Goal: Task Accomplishment & Management: Use online tool/utility

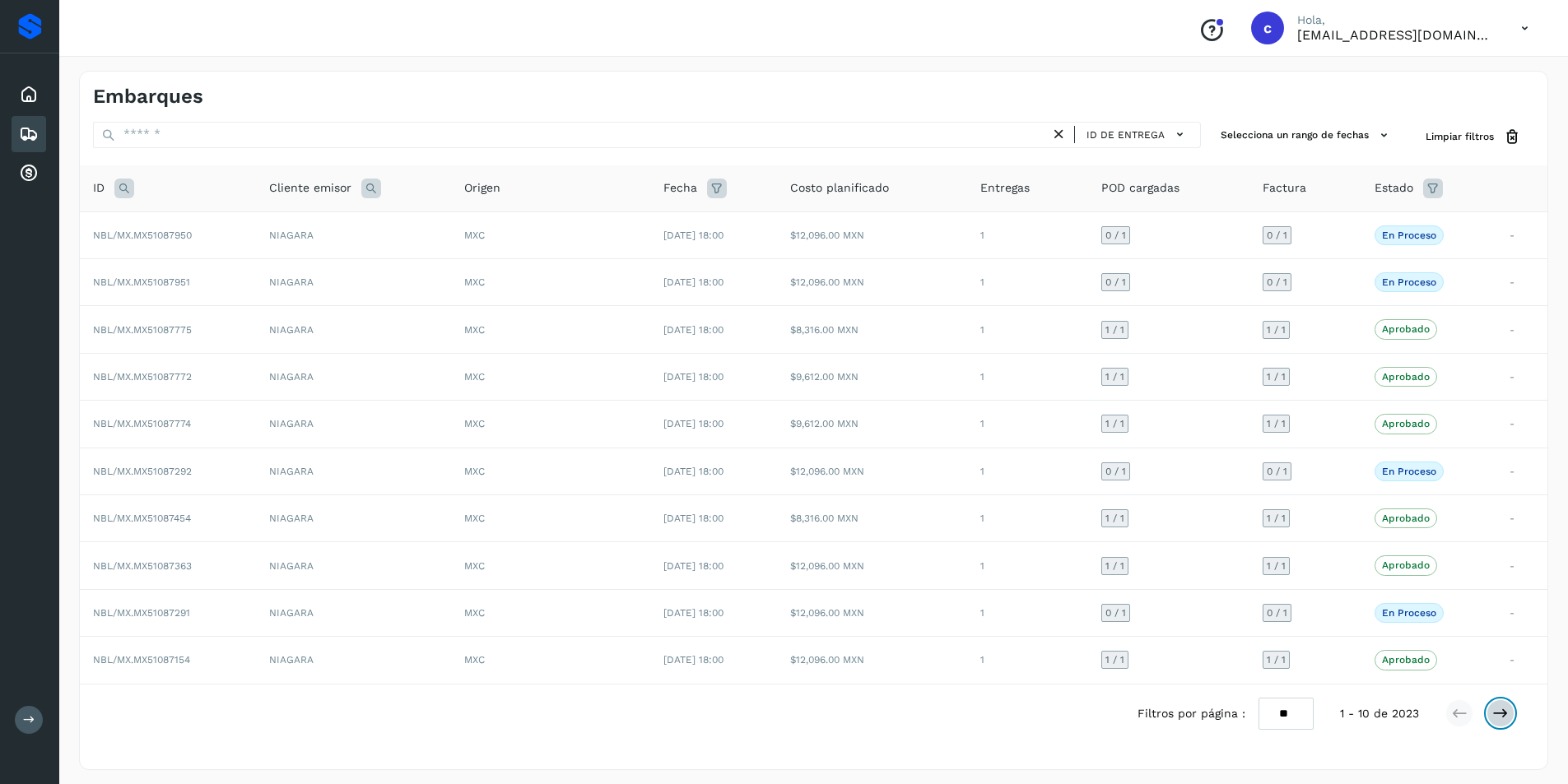
click at [1499, 710] on icon at bounding box center [1499, 712] width 17 height 17
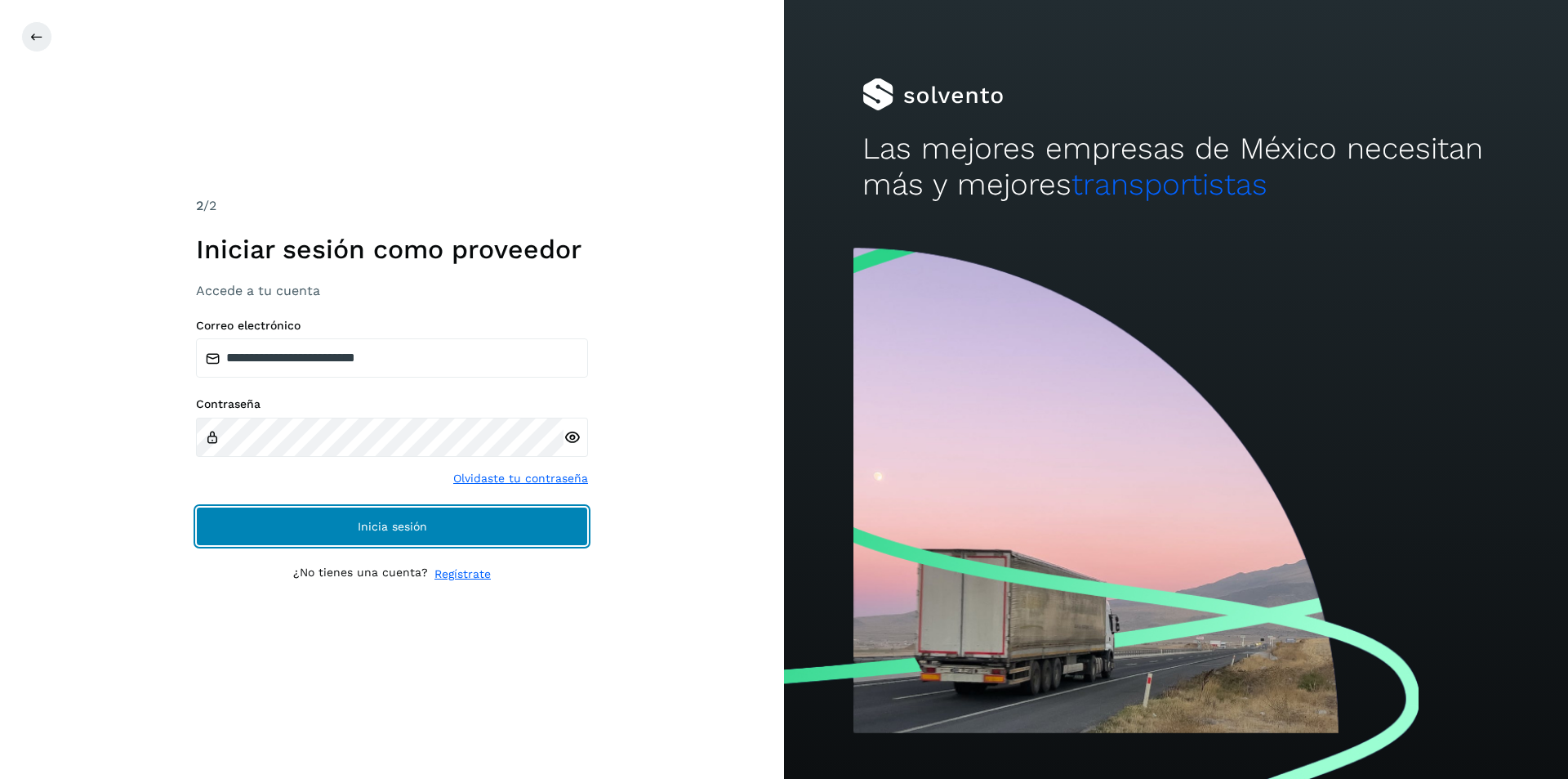
click at [391, 530] on span "Inicia sesión" at bounding box center [392, 527] width 69 height 12
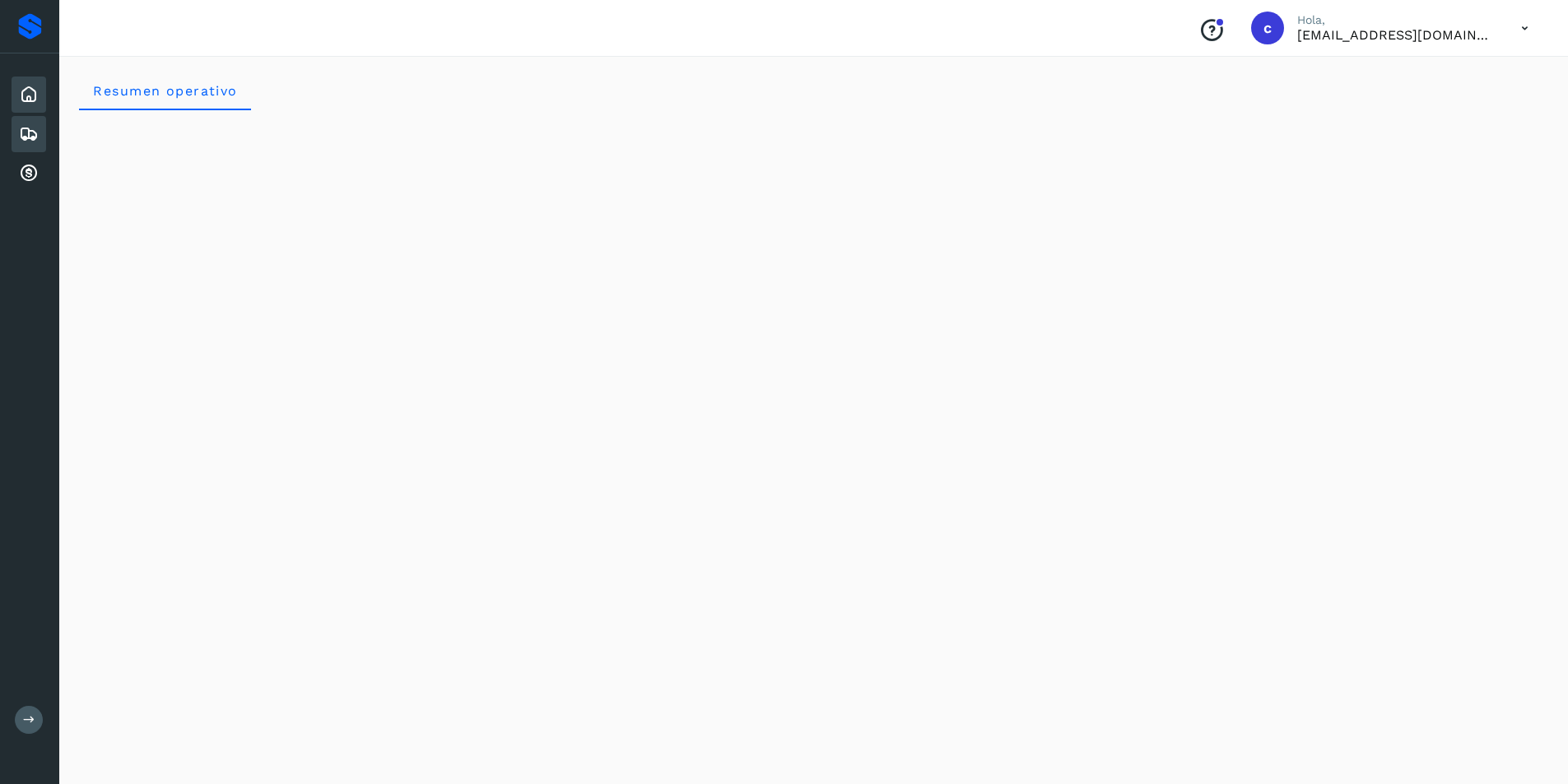
click at [38, 145] on div "Embarques" at bounding box center [28, 133] width 34 height 36
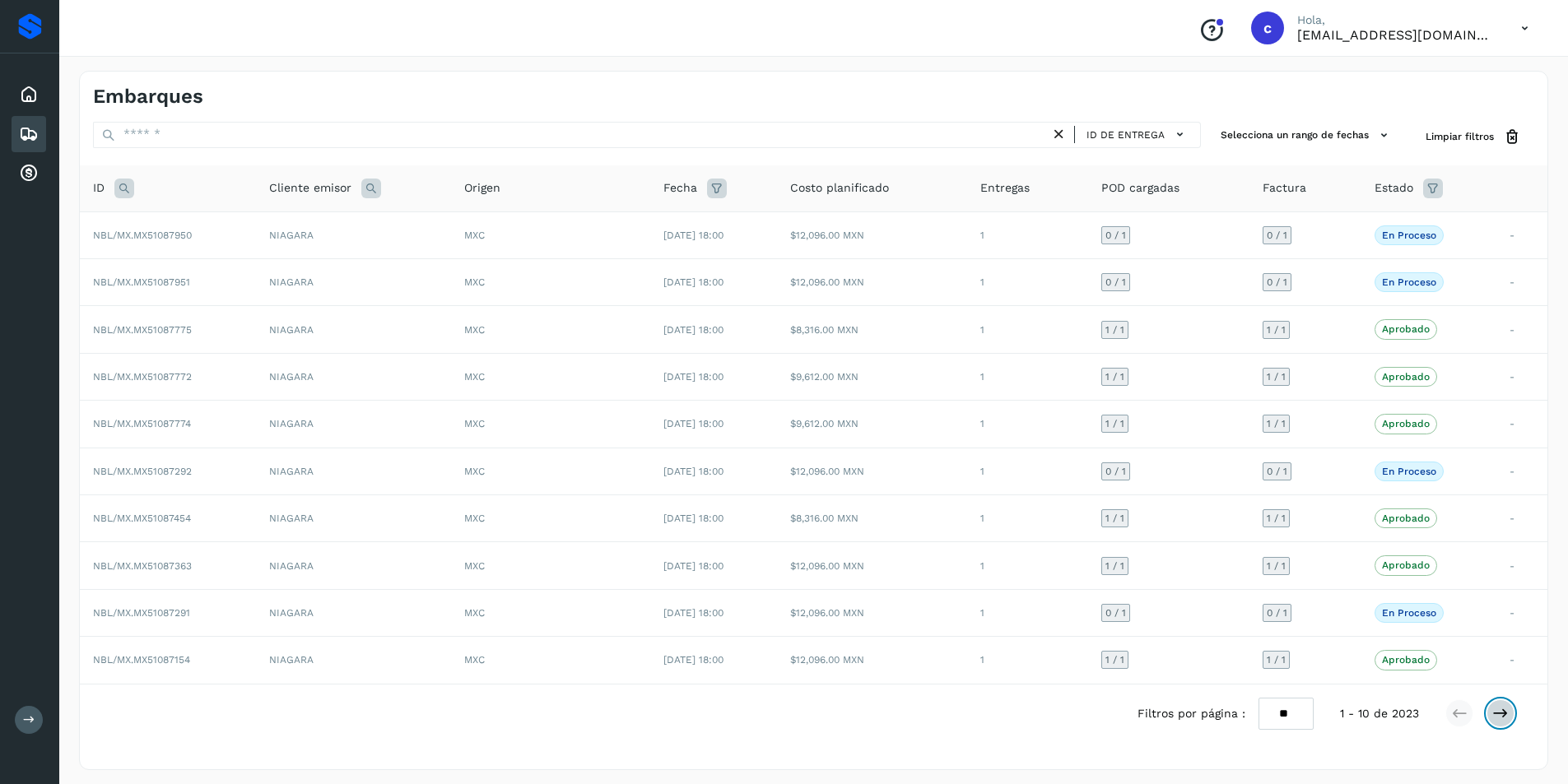
click at [1489, 713] on button at bounding box center [1499, 712] width 28 height 28
click at [1497, 717] on icon at bounding box center [1499, 712] width 17 height 17
click at [1506, 707] on icon at bounding box center [1499, 712] width 17 height 17
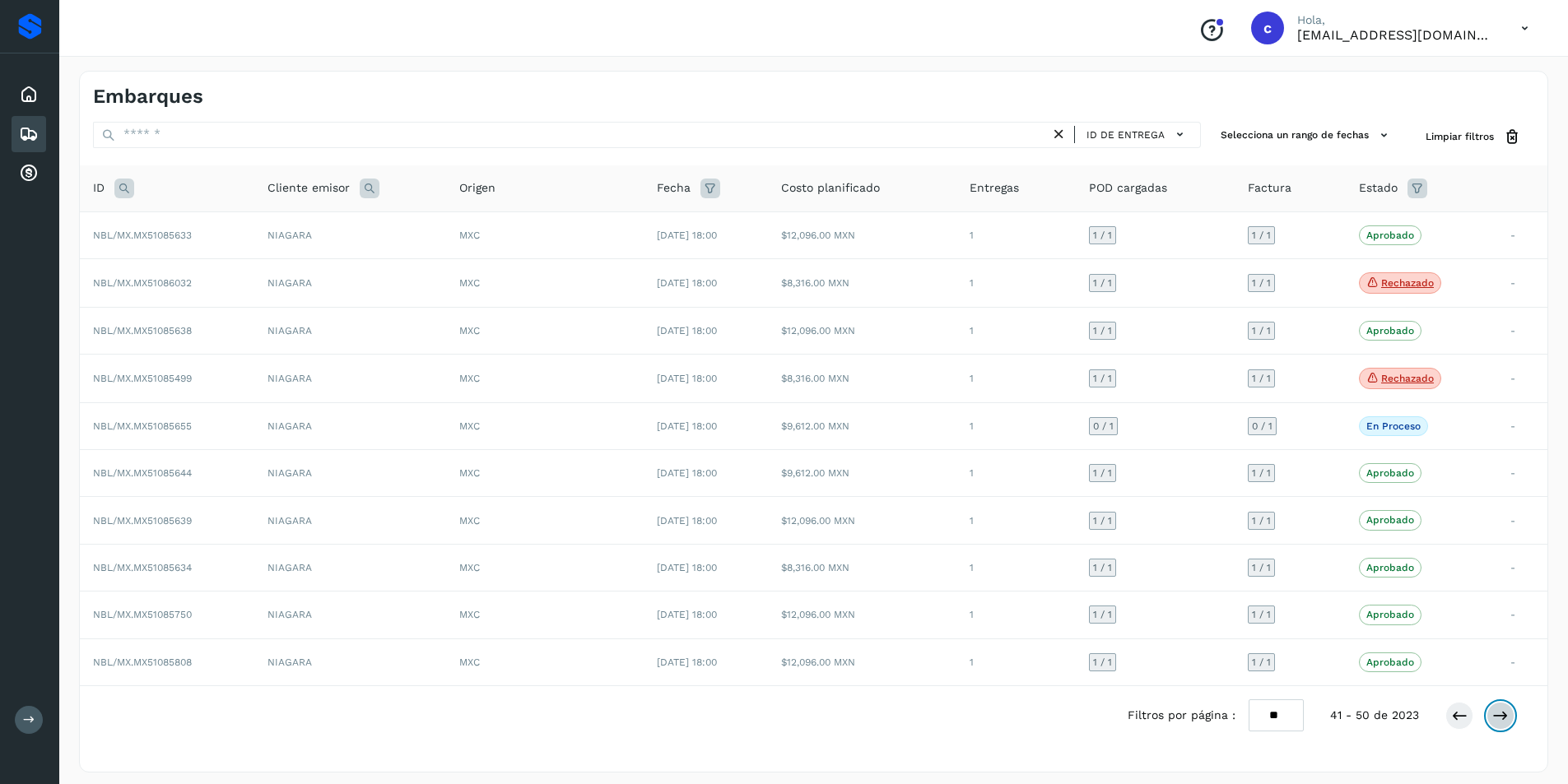
click at [1497, 714] on icon at bounding box center [1499, 715] width 17 height 17
drag, startPoint x: 1492, startPoint y: 722, endPoint x: 1505, endPoint y: 727, distance: 13.9
click at [1505, 727] on div at bounding box center [1479, 712] width 69 height 28
click at [1504, 702] on button at bounding box center [1499, 712] width 28 height 28
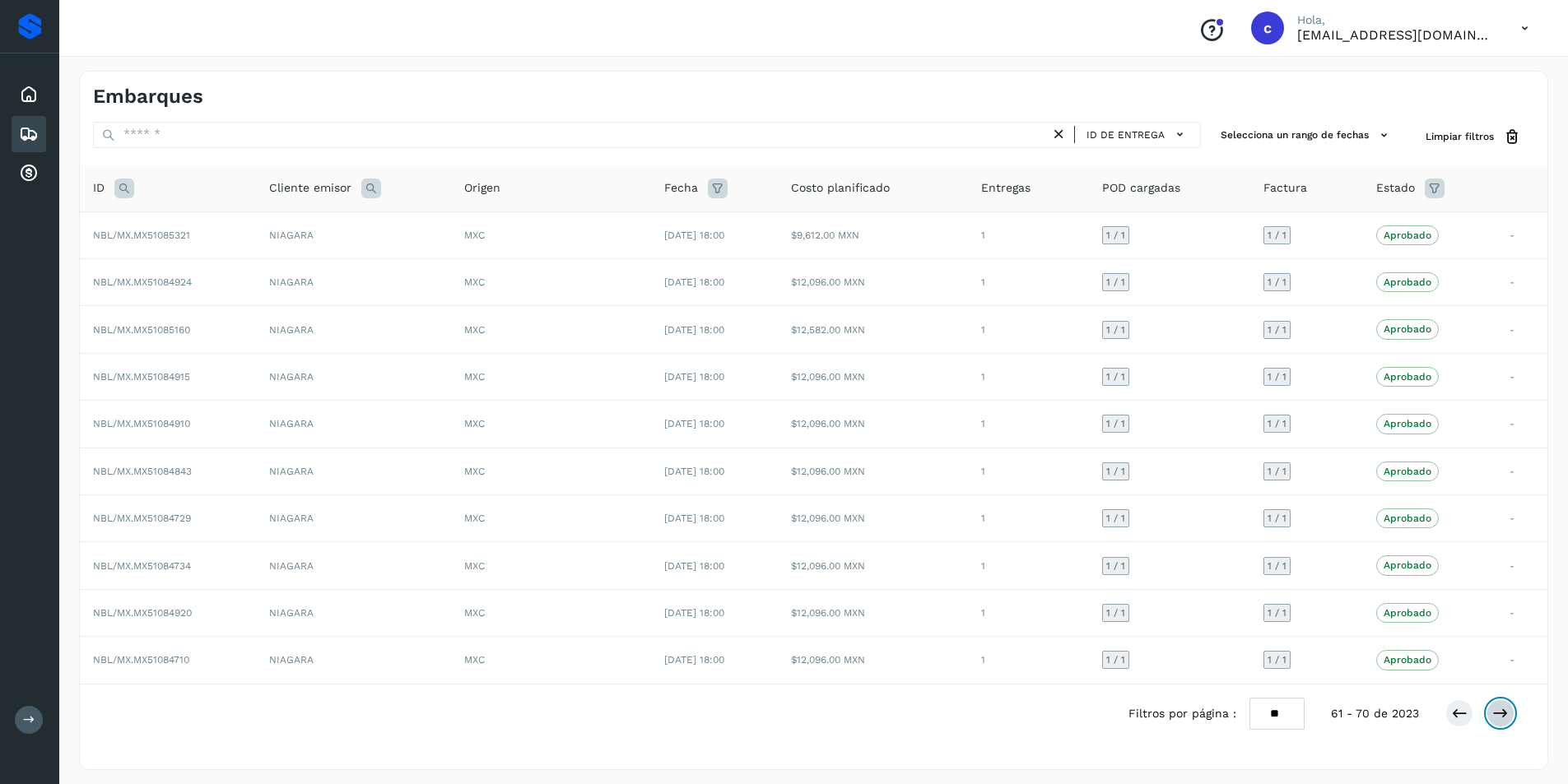
click at [1498, 712] on icon at bounding box center [1499, 712] width 17 height 17
click at [1495, 710] on icon at bounding box center [1499, 712] width 17 height 17
click at [1496, 713] on icon at bounding box center [1499, 712] width 17 height 17
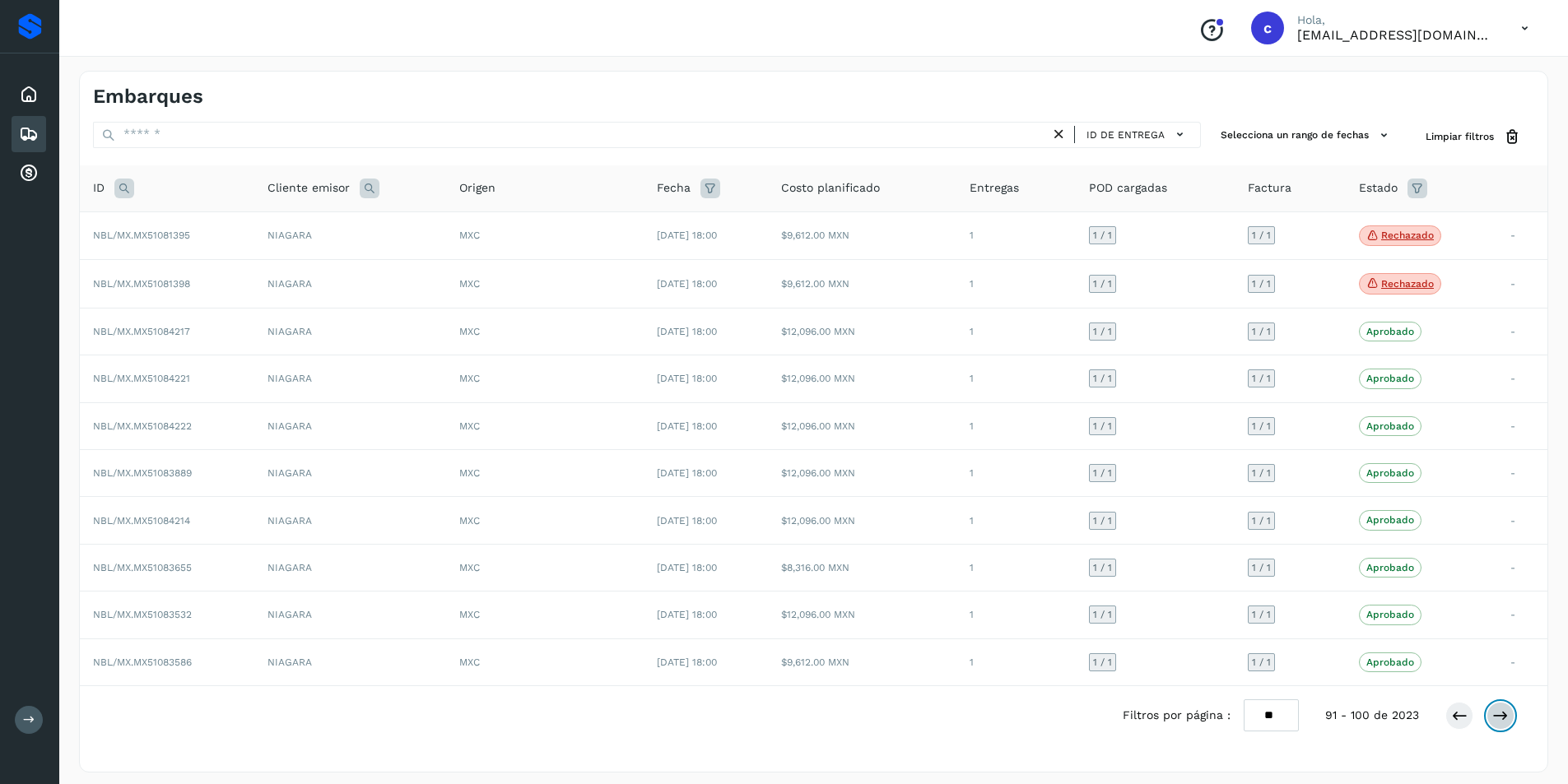
click at [1496, 713] on icon at bounding box center [1499, 715] width 17 height 17
click at [1496, 713] on icon at bounding box center [1499, 712] width 17 height 17
click at [1496, 713] on icon at bounding box center [1499, 713] width 17 height 17
click at [1496, 713] on icon at bounding box center [1499, 716] width 17 height 17
click at [1496, 713] on icon at bounding box center [1499, 713] width 17 height 17
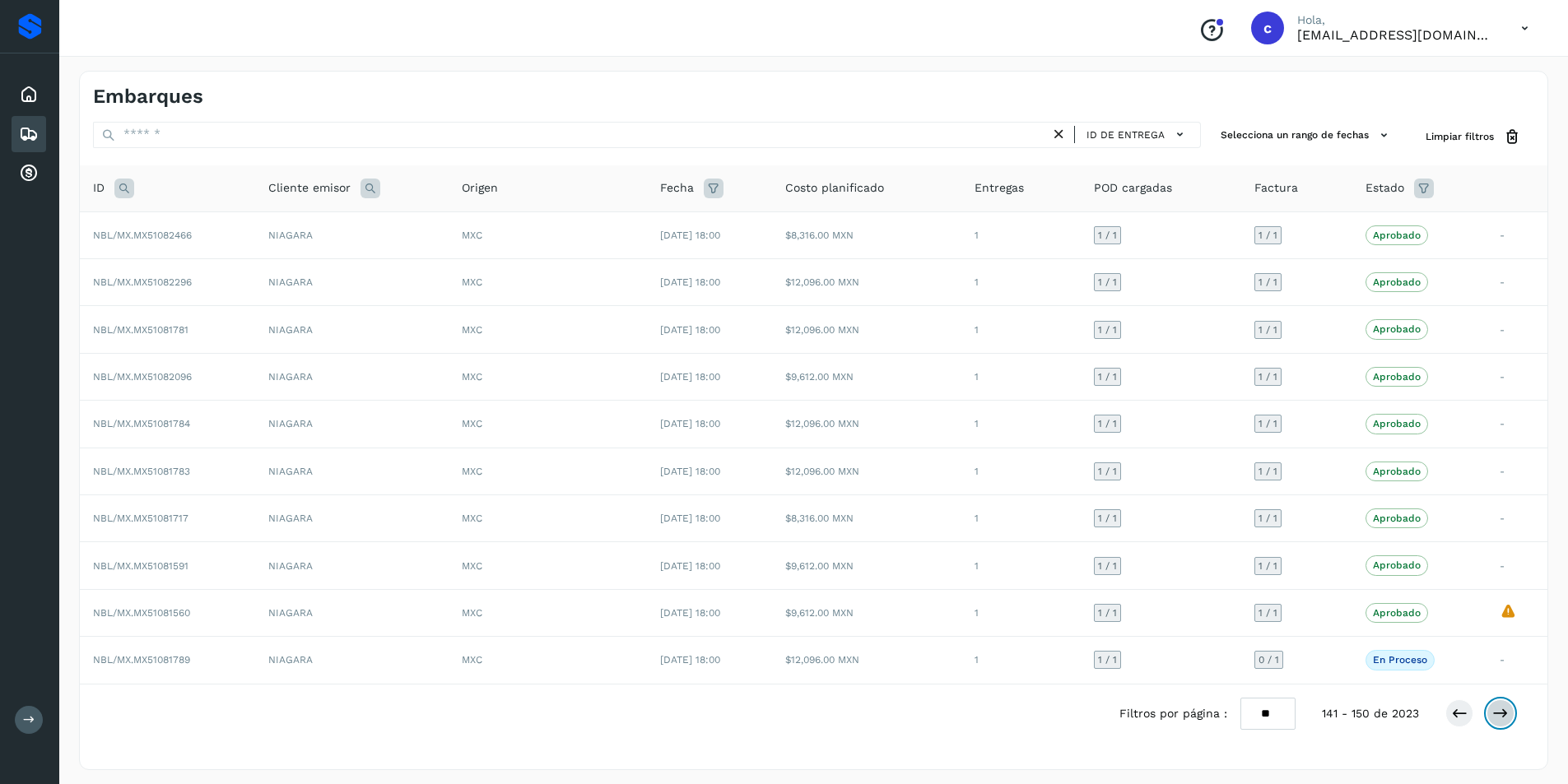
click at [1496, 713] on icon at bounding box center [1499, 712] width 17 height 17
click at [24, 100] on icon at bounding box center [28, 94] width 20 height 20
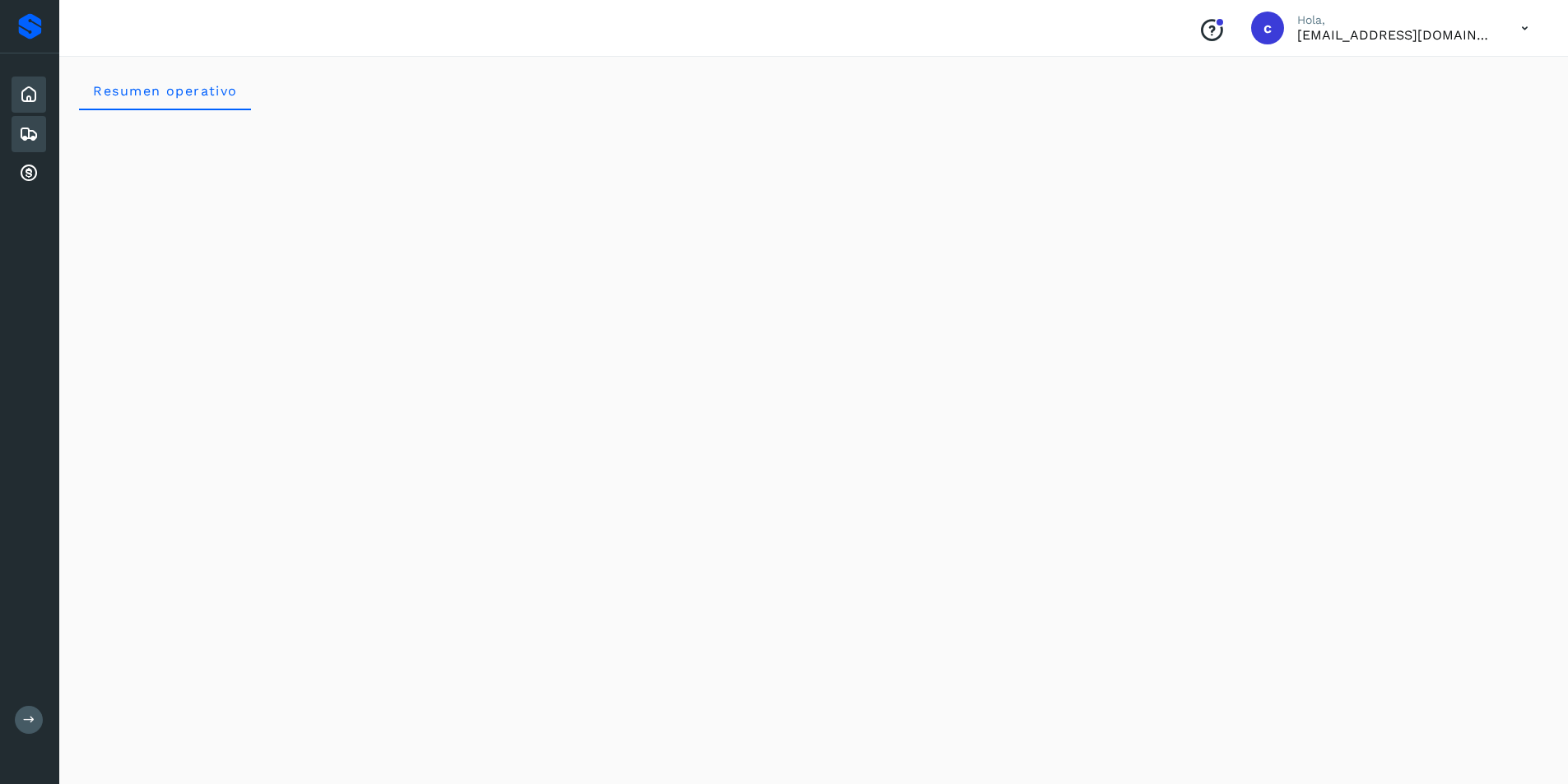
click at [18, 133] on div "Embarques" at bounding box center [28, 133] width 34 height 36
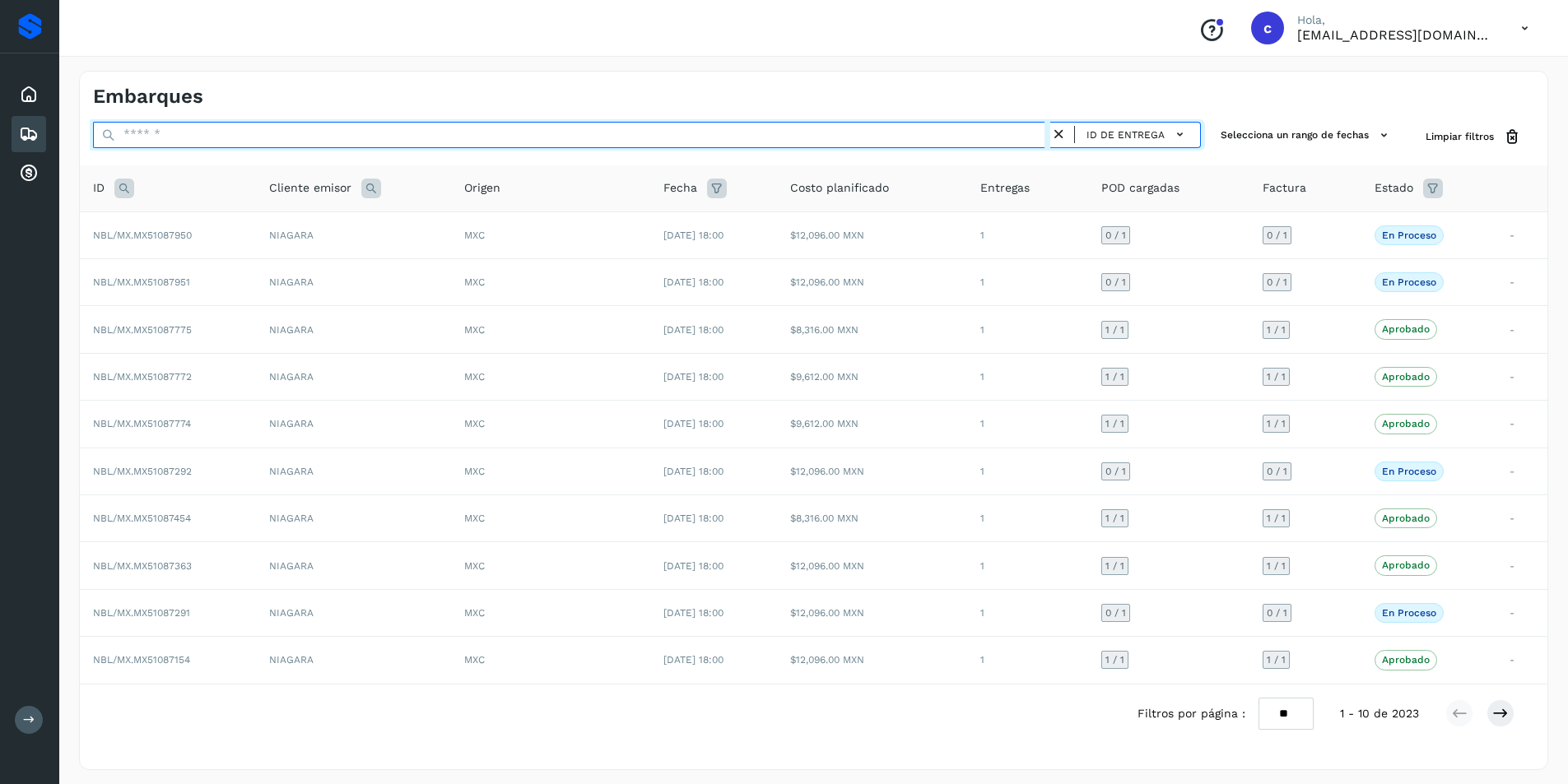
click at [187, 134] on input "text" at bounding box center [572, 134] width 957 height 26
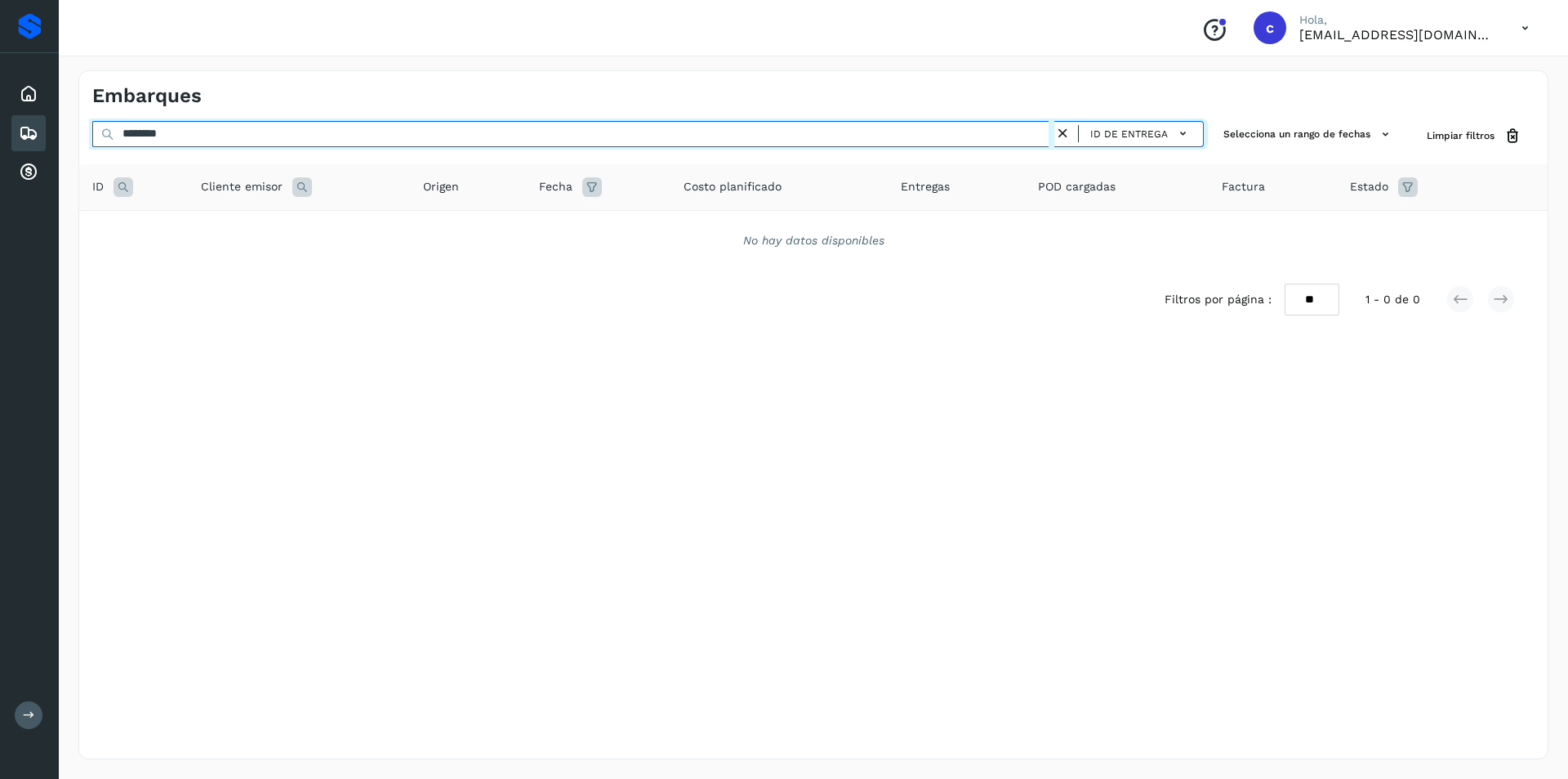
type input "********"
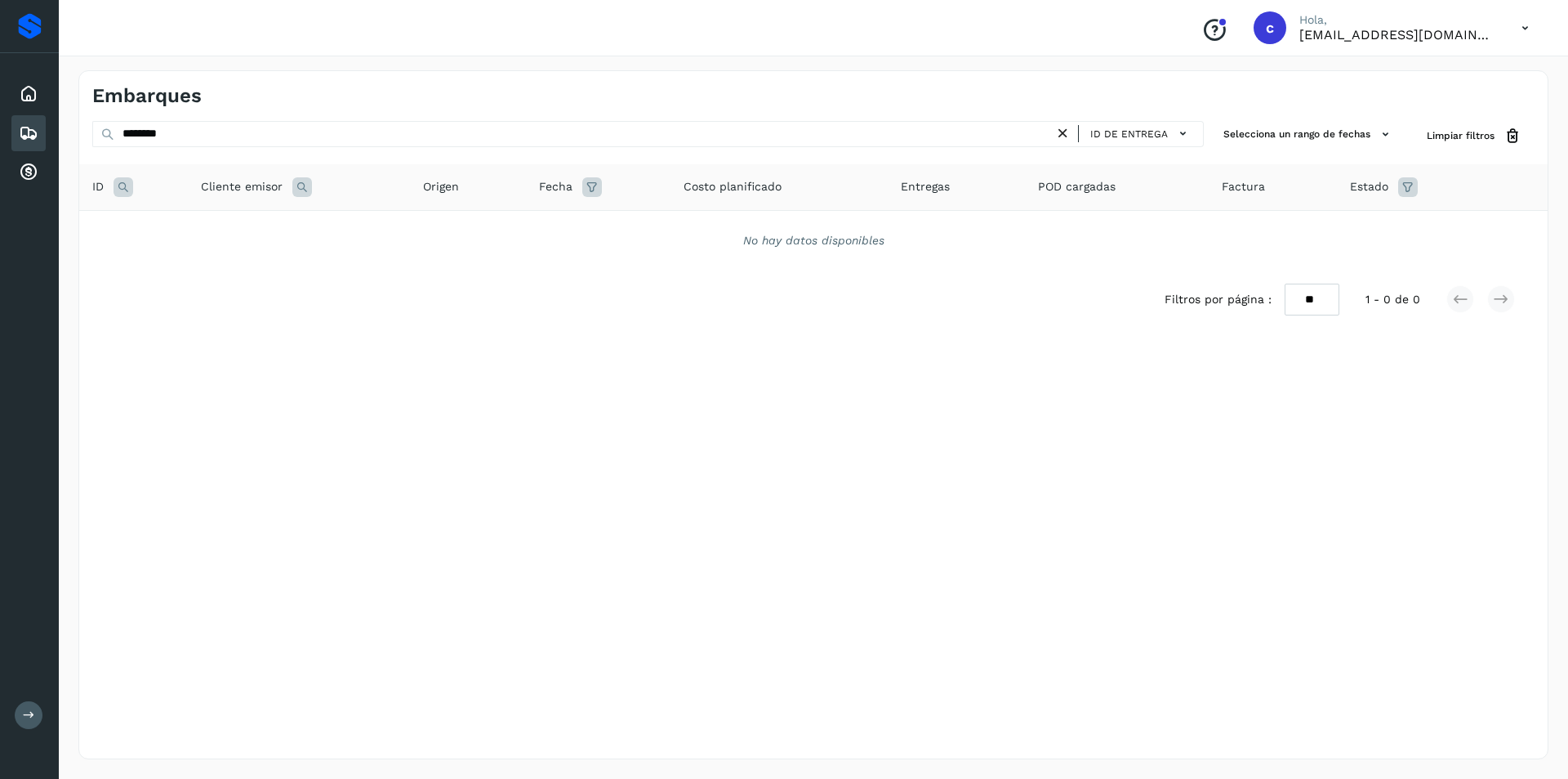
click at [1065, 137] on icon at bounding box center [1063, 133] width 18 height 18
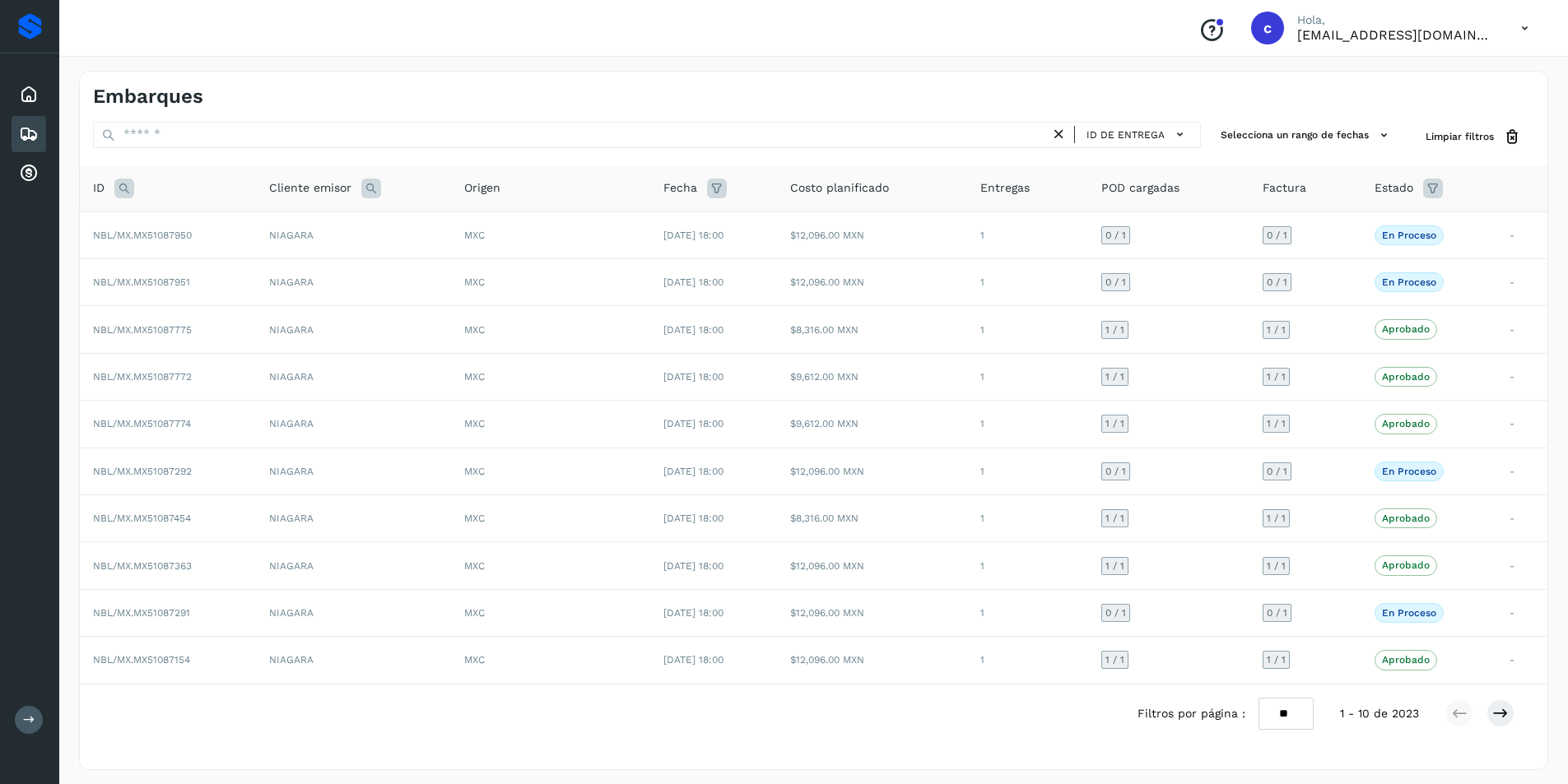
click at [121, 186] on icon at bounding box center [125, 188] width 20 height 20
drag, startPoint x: 192, startPoint y: 220, endPoint x: 197, endPoint y: 230, distance: 11.2
click at [192, 222] on input "text" at bounding box center [232, 229] width 202 height 26
type input "********"
click at [276, 268] on span "Buscar" at bounding box center [276, 270] width 33 height 15
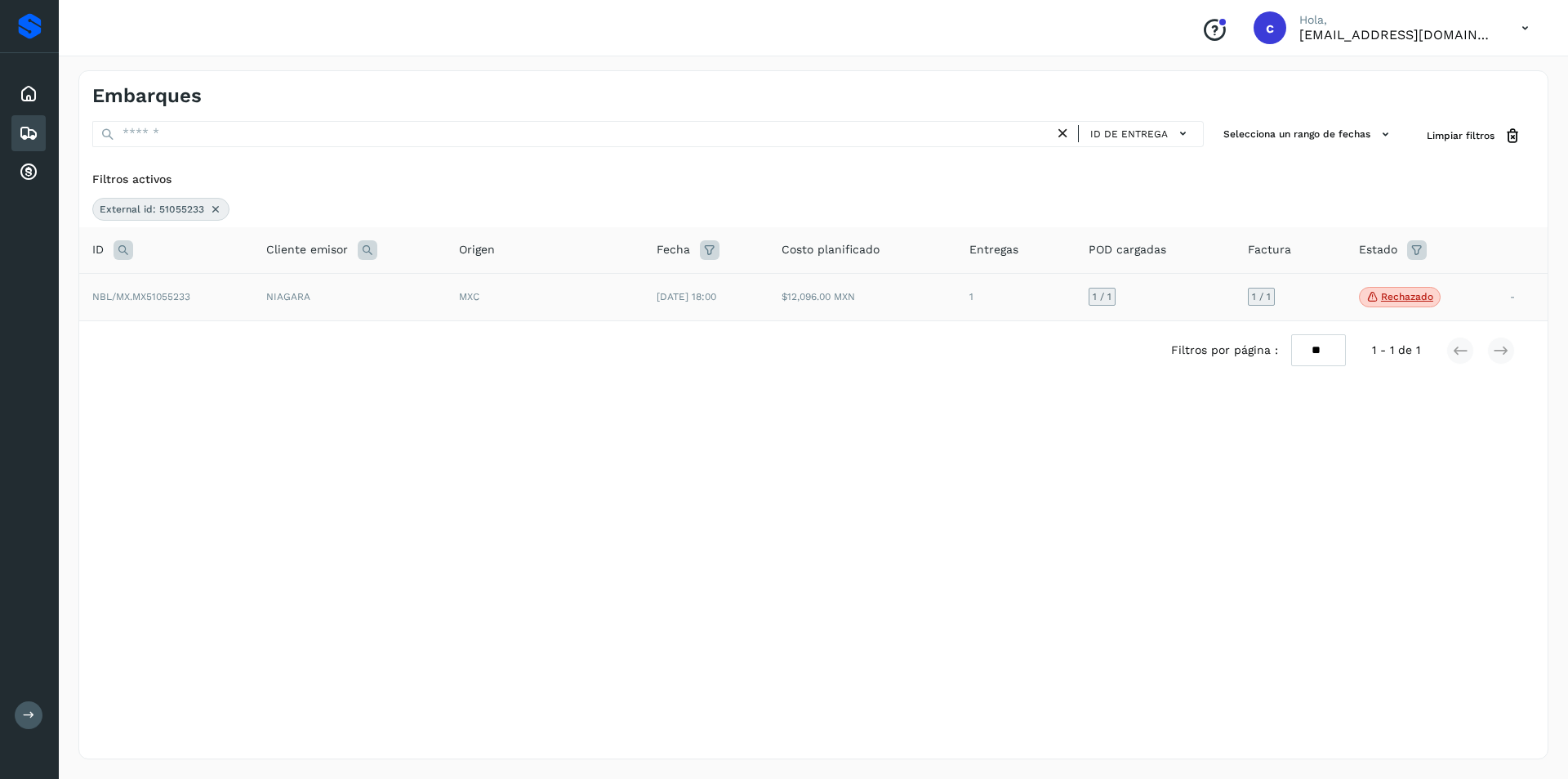
click at [801, 306] on td "$12,096.00 MXN" at bounding box center [862, 297] width 188 height 49
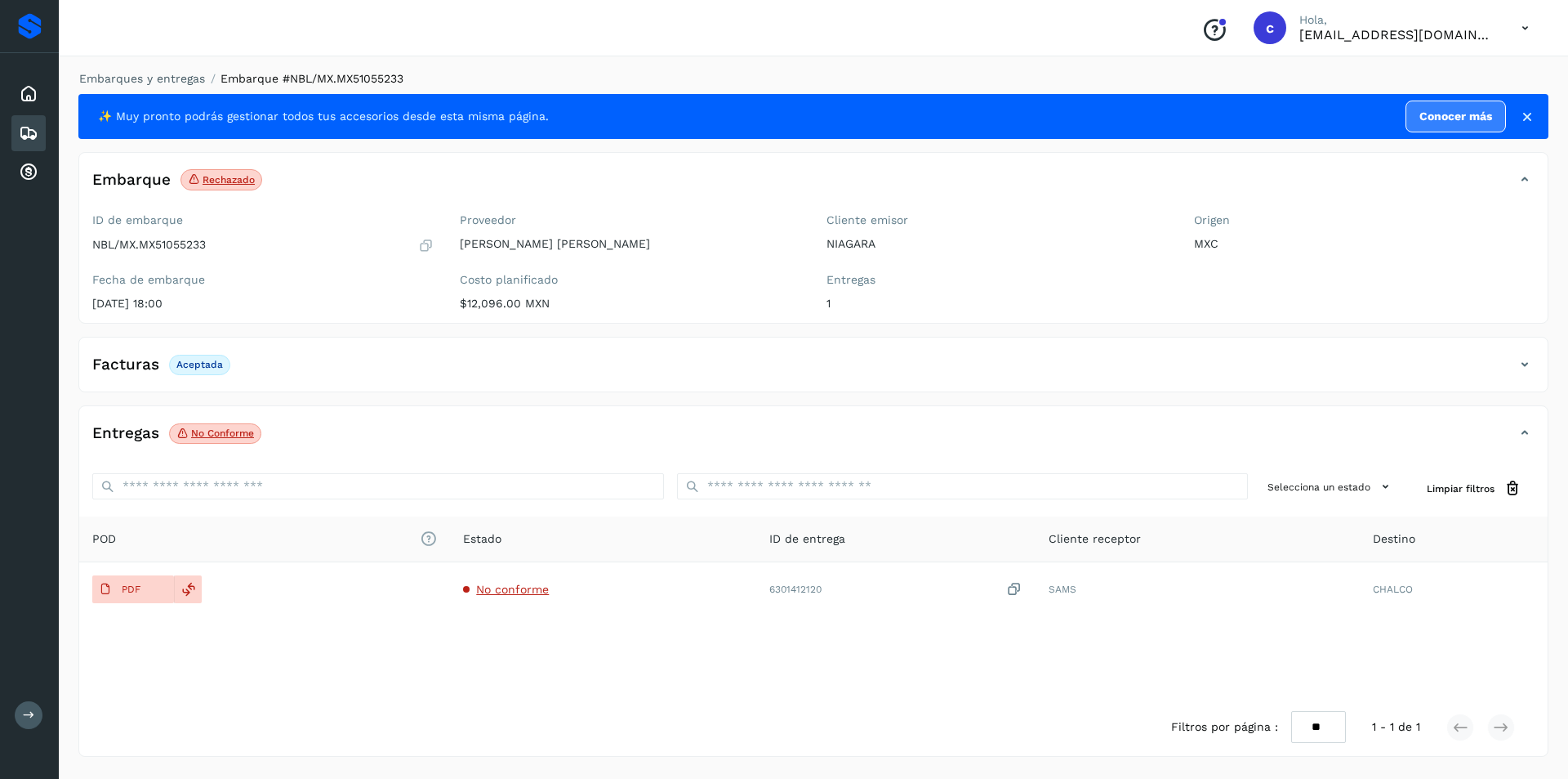
click at [224, 427] on p "No conforme" at bounding box center [222, 433] width 63 height 12
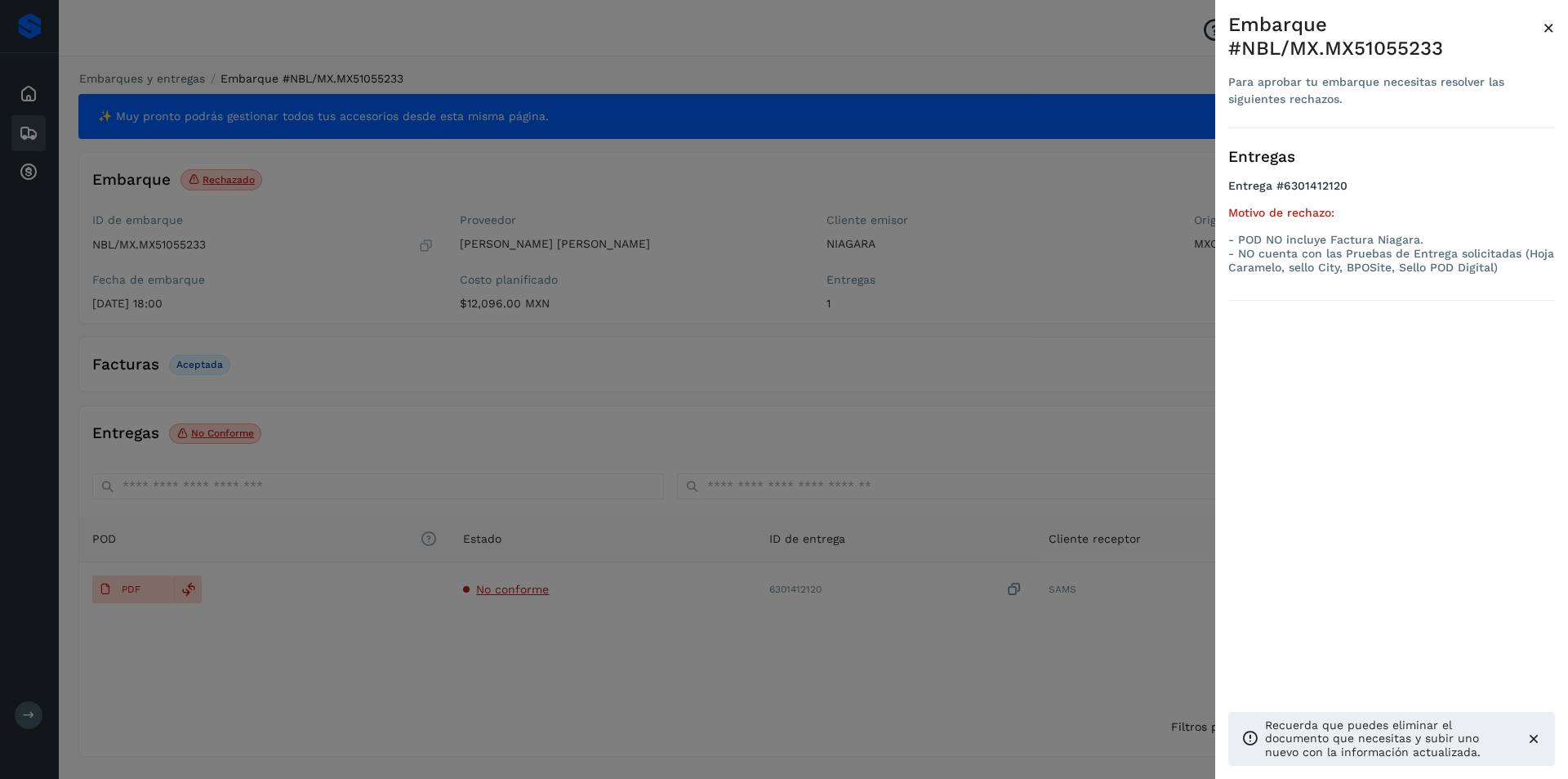
click at [707, 409] on div at bounding box center [784, 390] width 1568 height 779
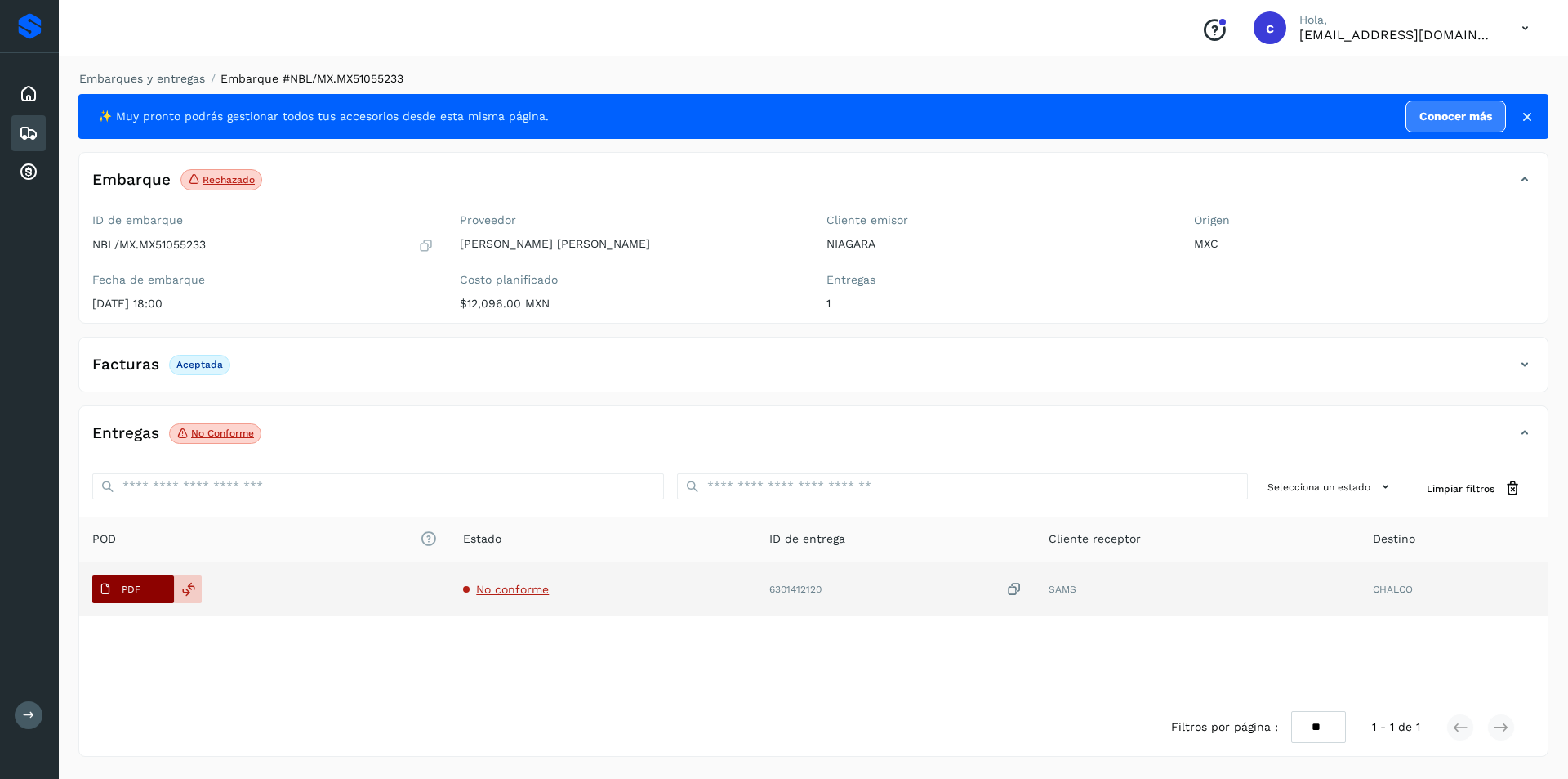
click at [150, 588] on button "PDF" at bounding box center [133, 589] width 82 height 28
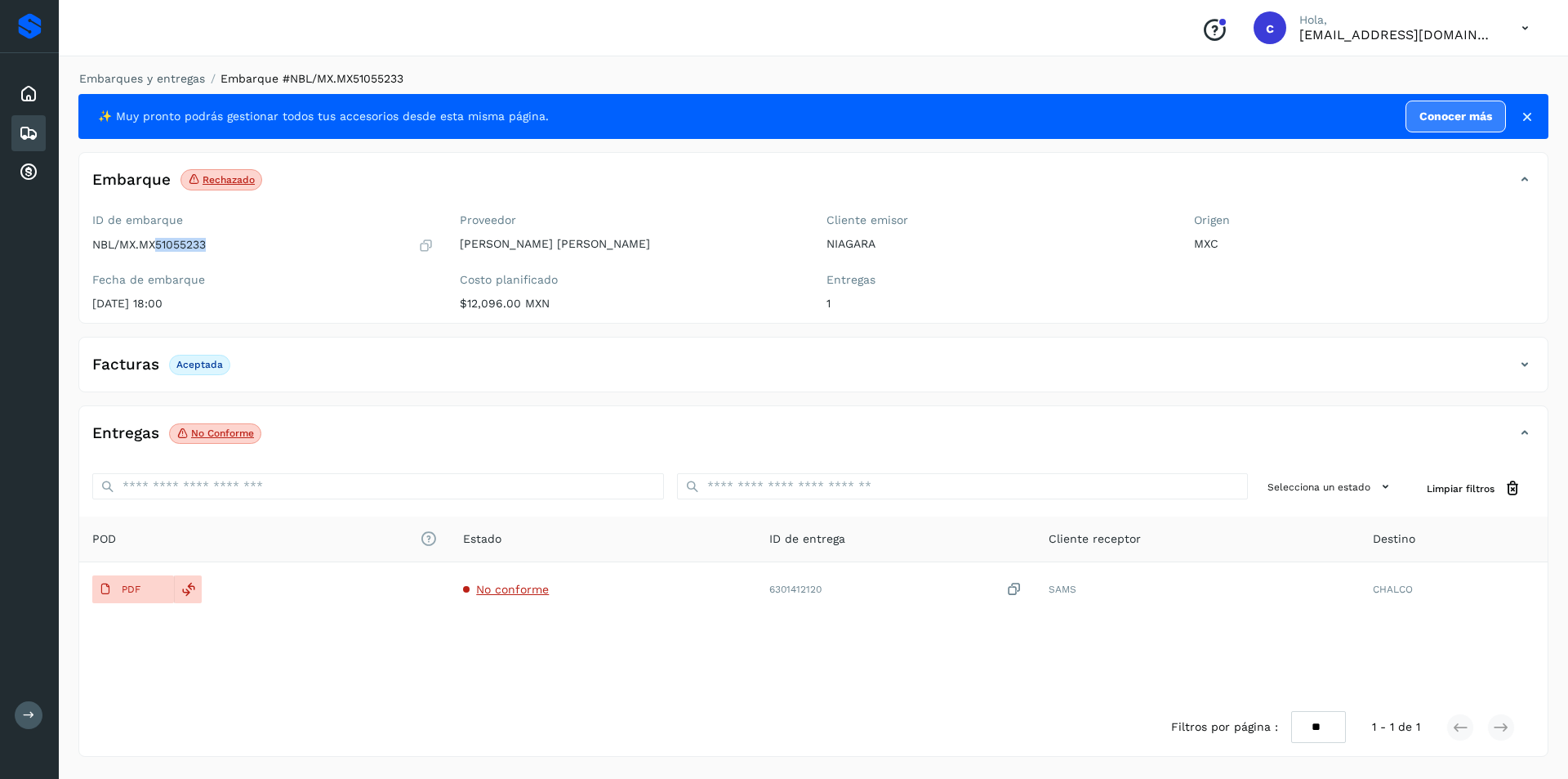
drag, startPoint x: 210, startPoint y: 245, endPoint x: 155, endPoint y: 249, distance: 55.1
click at [155, 249] on div "NBL/MX.MX51055233" at bounding box center [263, 244] width 342 height 17
copy p "51055233"
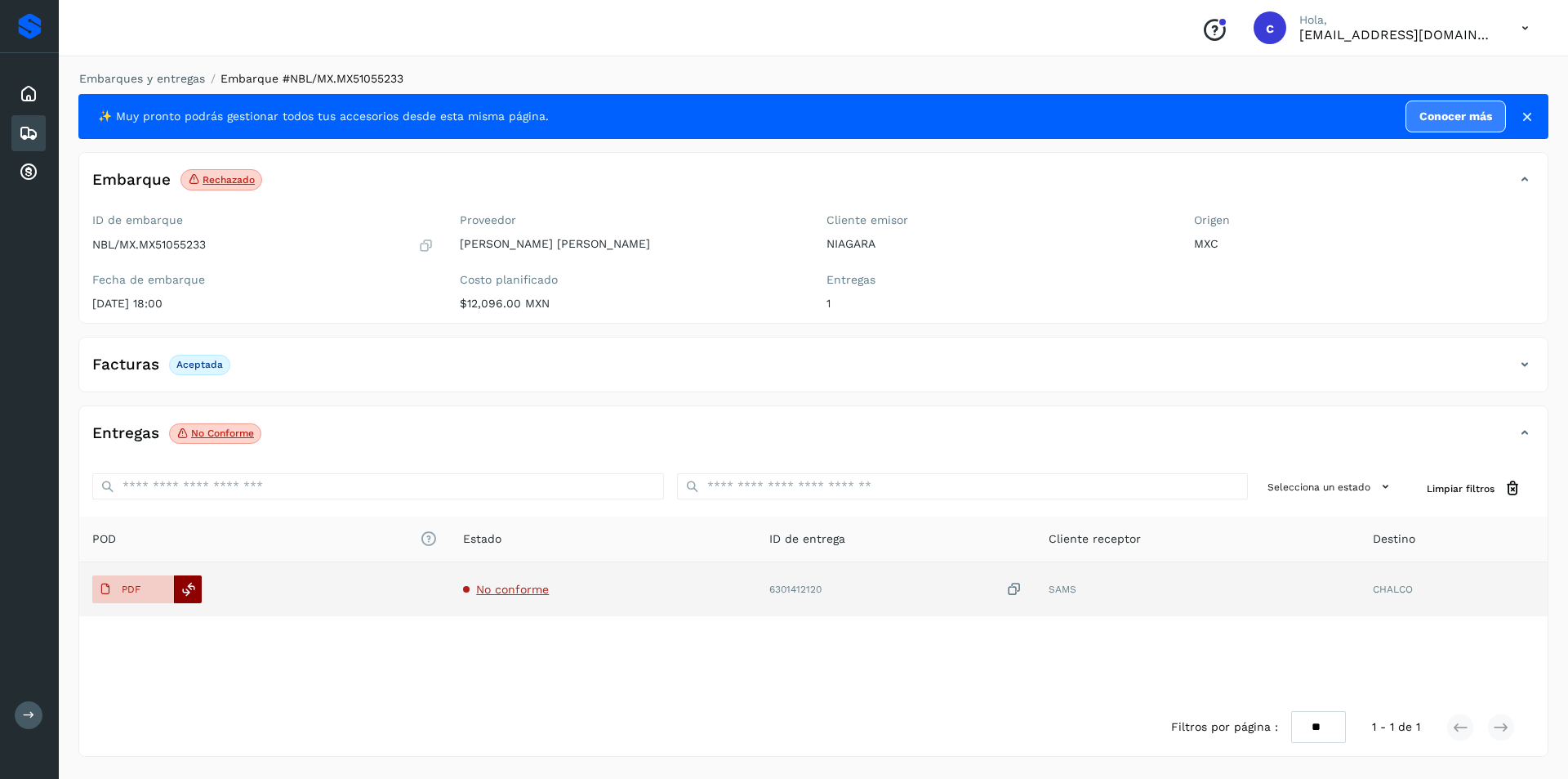
click at [192, 586] on icon at bounding box center [188, 588] width 15 height 15
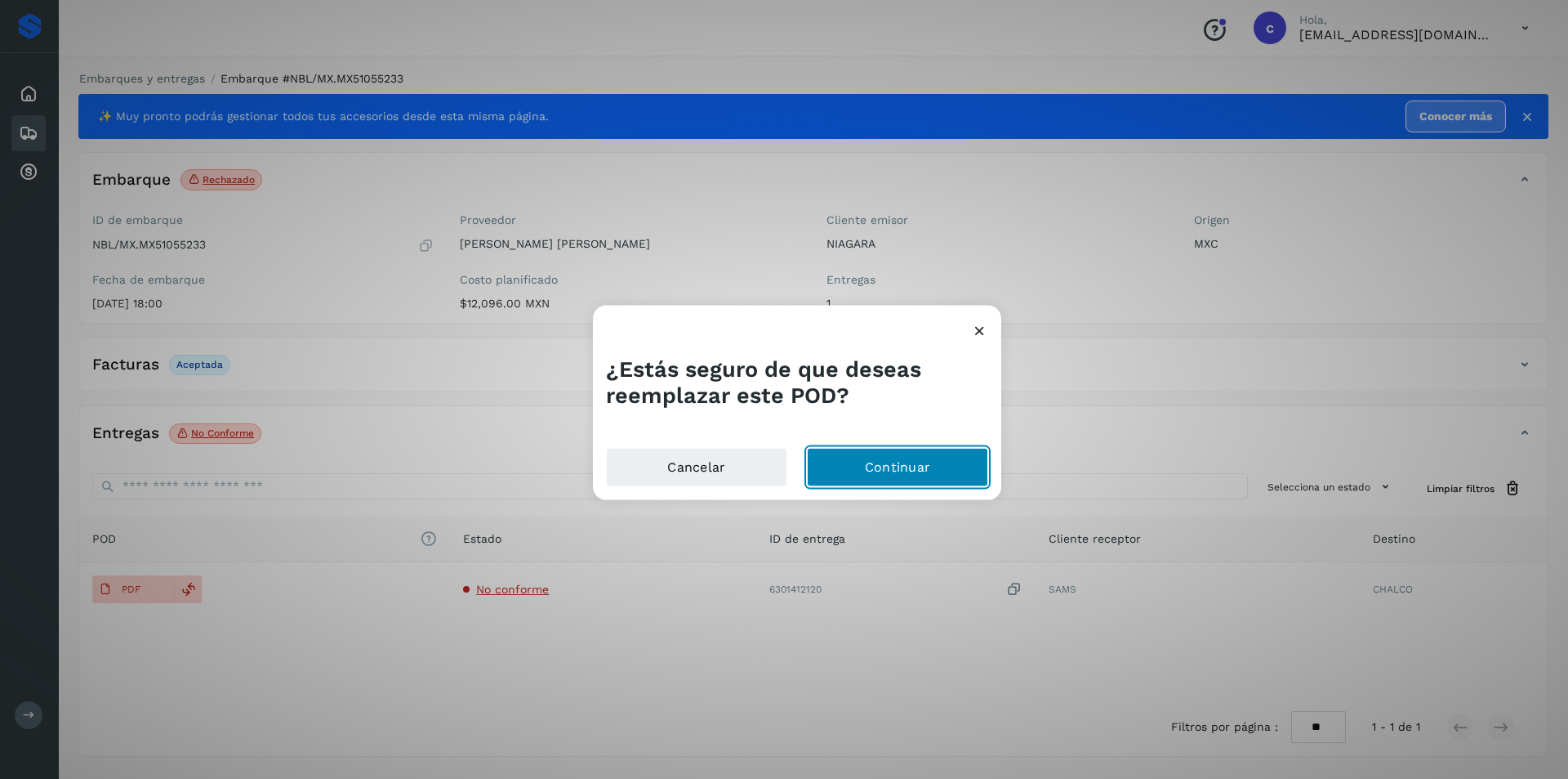
click at [870, 450] on button "Continuar" at bounding box center [897, 467] width 181 height 39
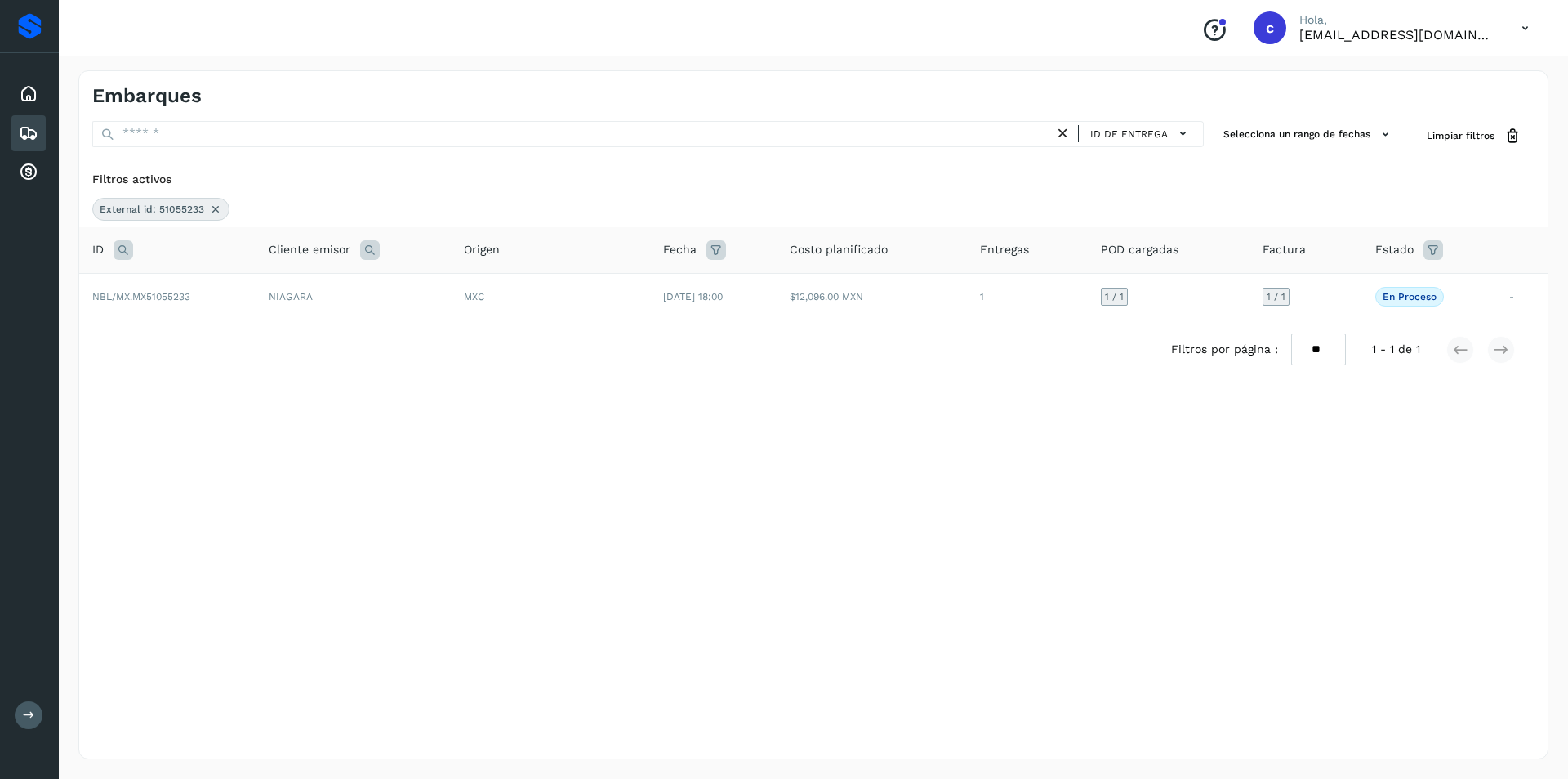
click at [33, 130] on icon at bounding box center [28, 133] width 19 height 19
click at [28, 104] on div "Inicio" at bounding box center [28, 93] width 34 height 36
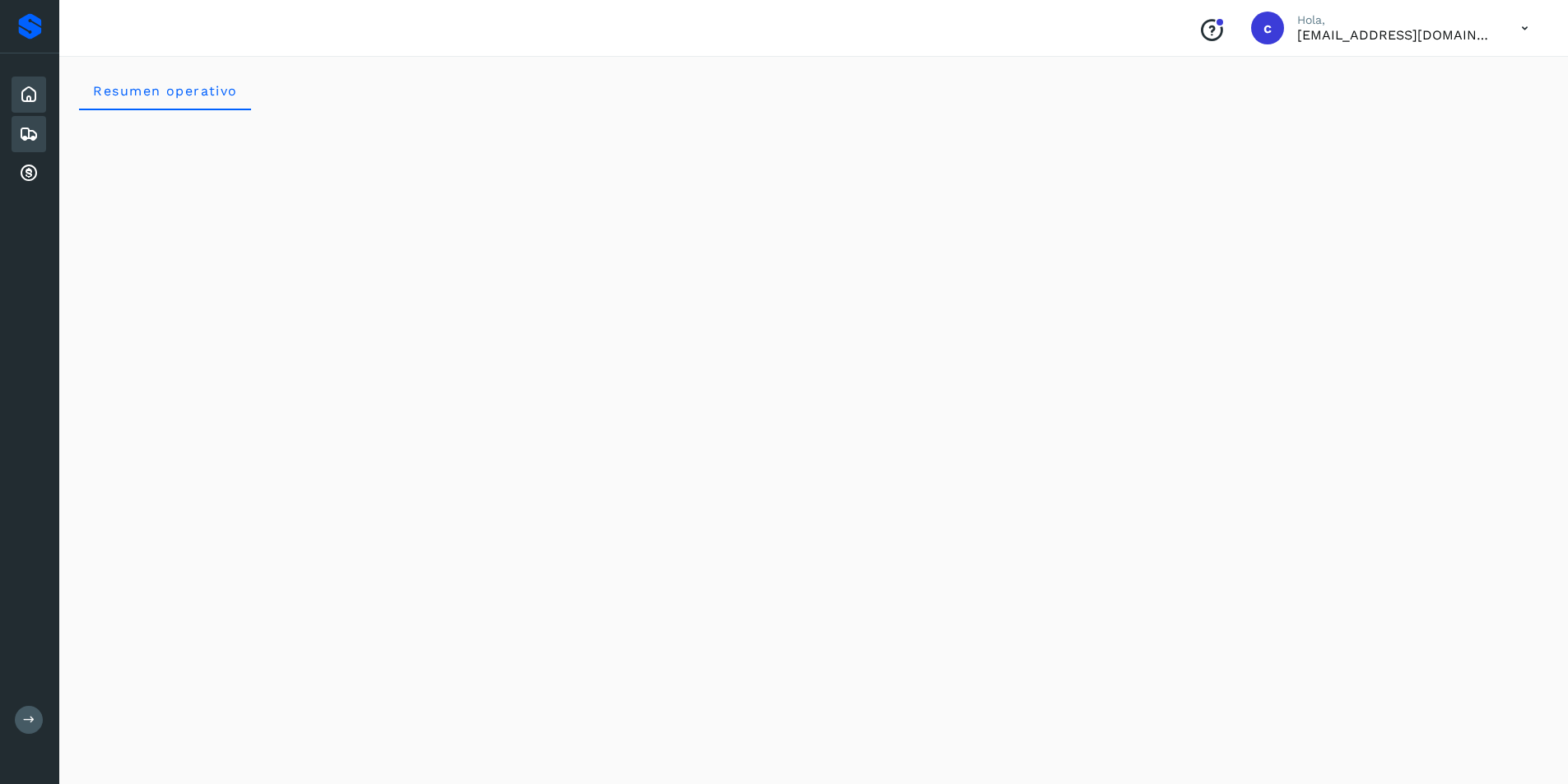
click at [20, 132] on icon at bounding box center [28, 134] width 20 height 20
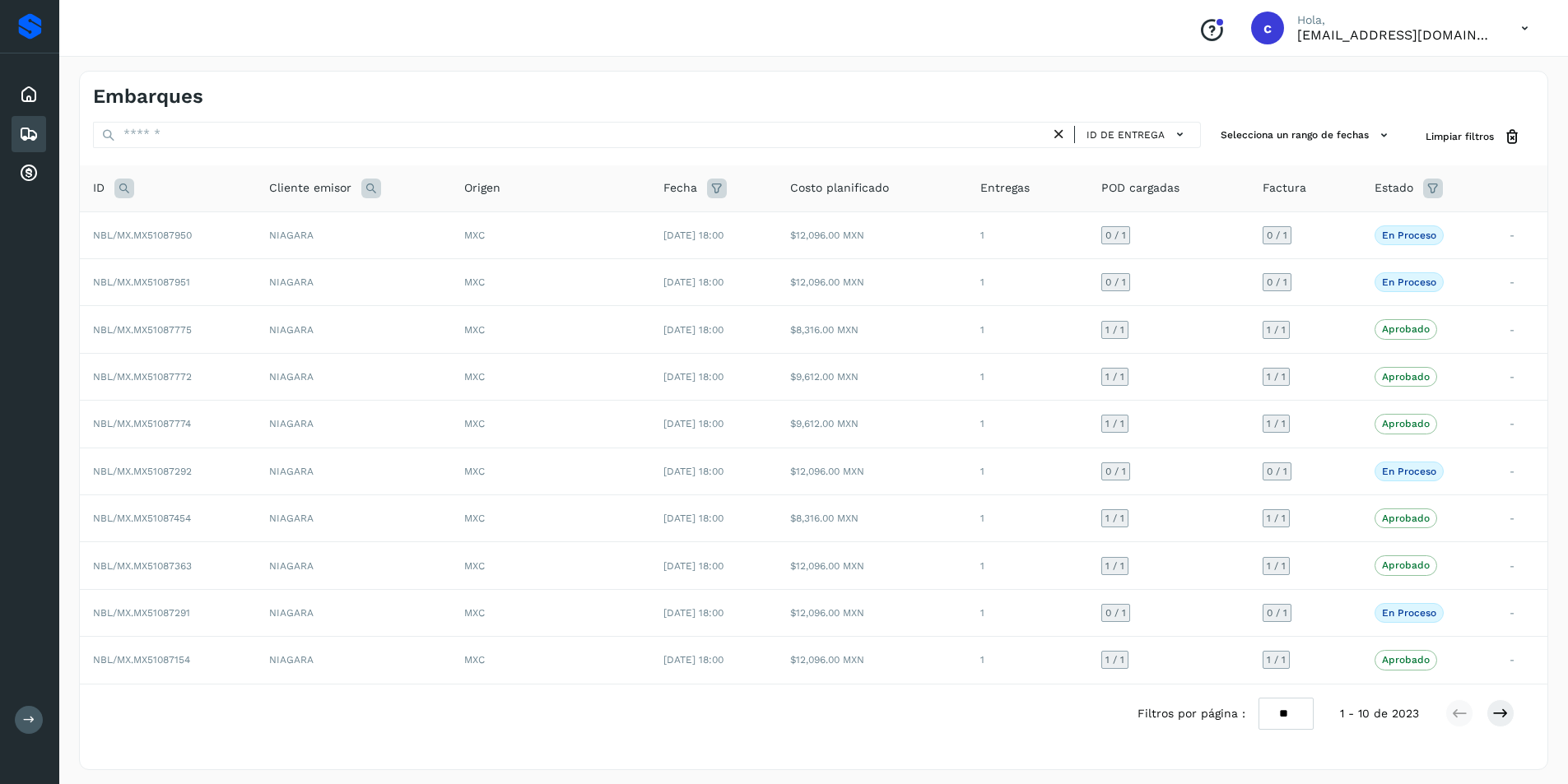
click at [121, 191] on icon at bounding box center [125, 188] width 20 height 20
click at [196, 228] on input "text" at bounding box center [232, 229] width 202 height 26
type input "********"
click at [270, 270] on span "Buscar" at bounding box center [276, 270] width 33 height 15
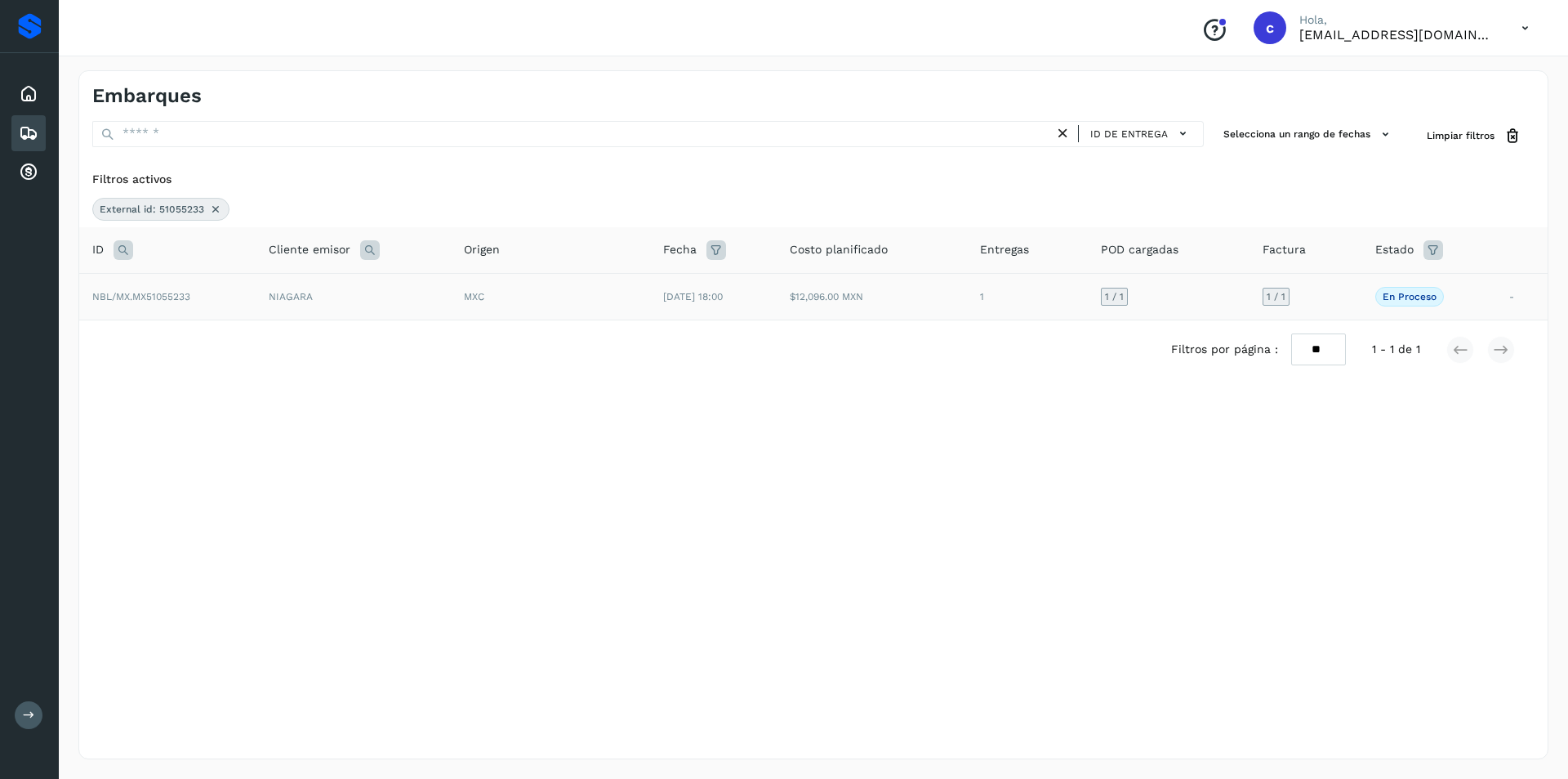
click at [550, 303] on div "MXC" at bounding box center [551, 296] width 173 height 15
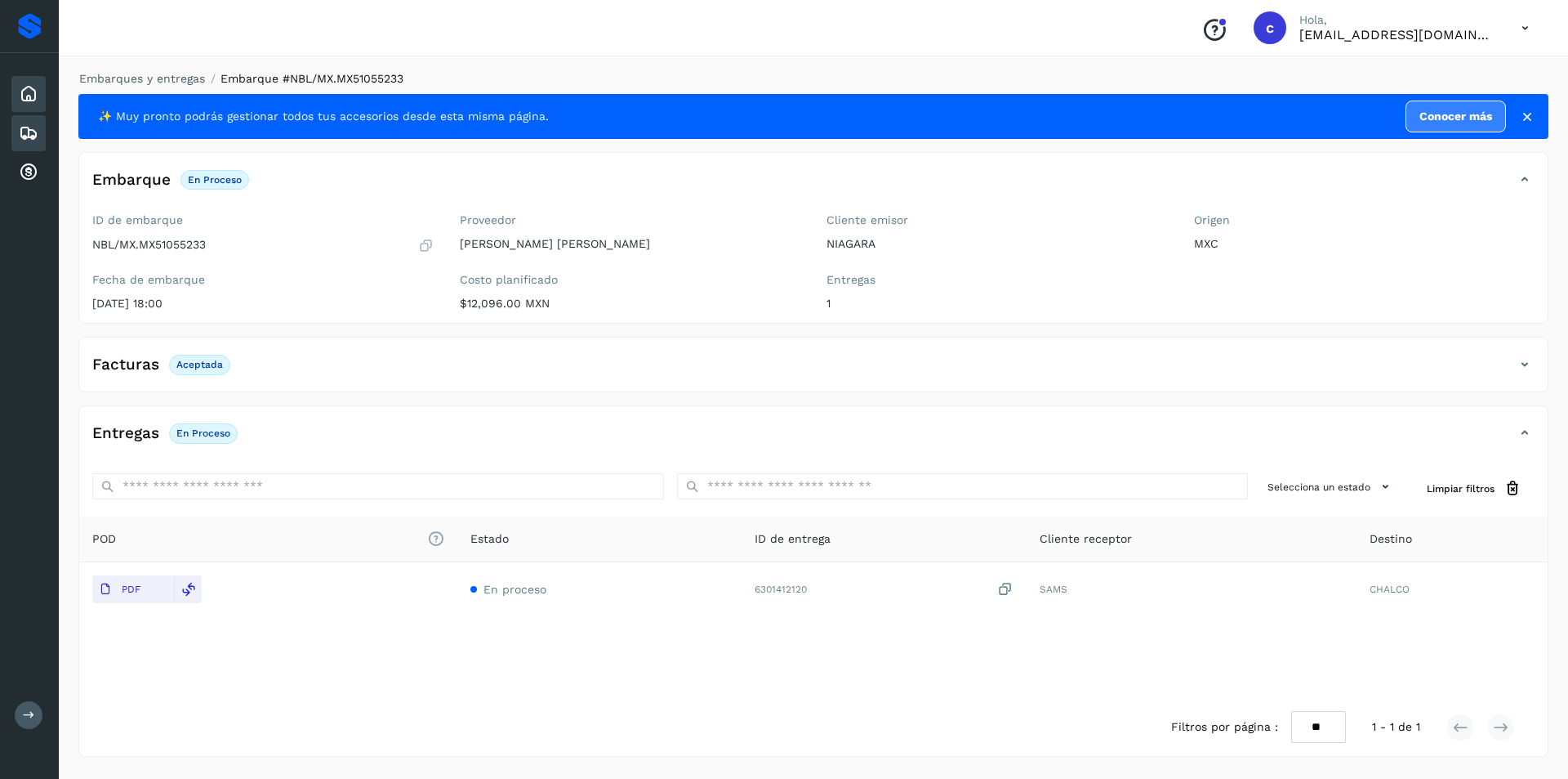
click at [36, 91] on icon at bounding box center [28, 93] width 19 height 19
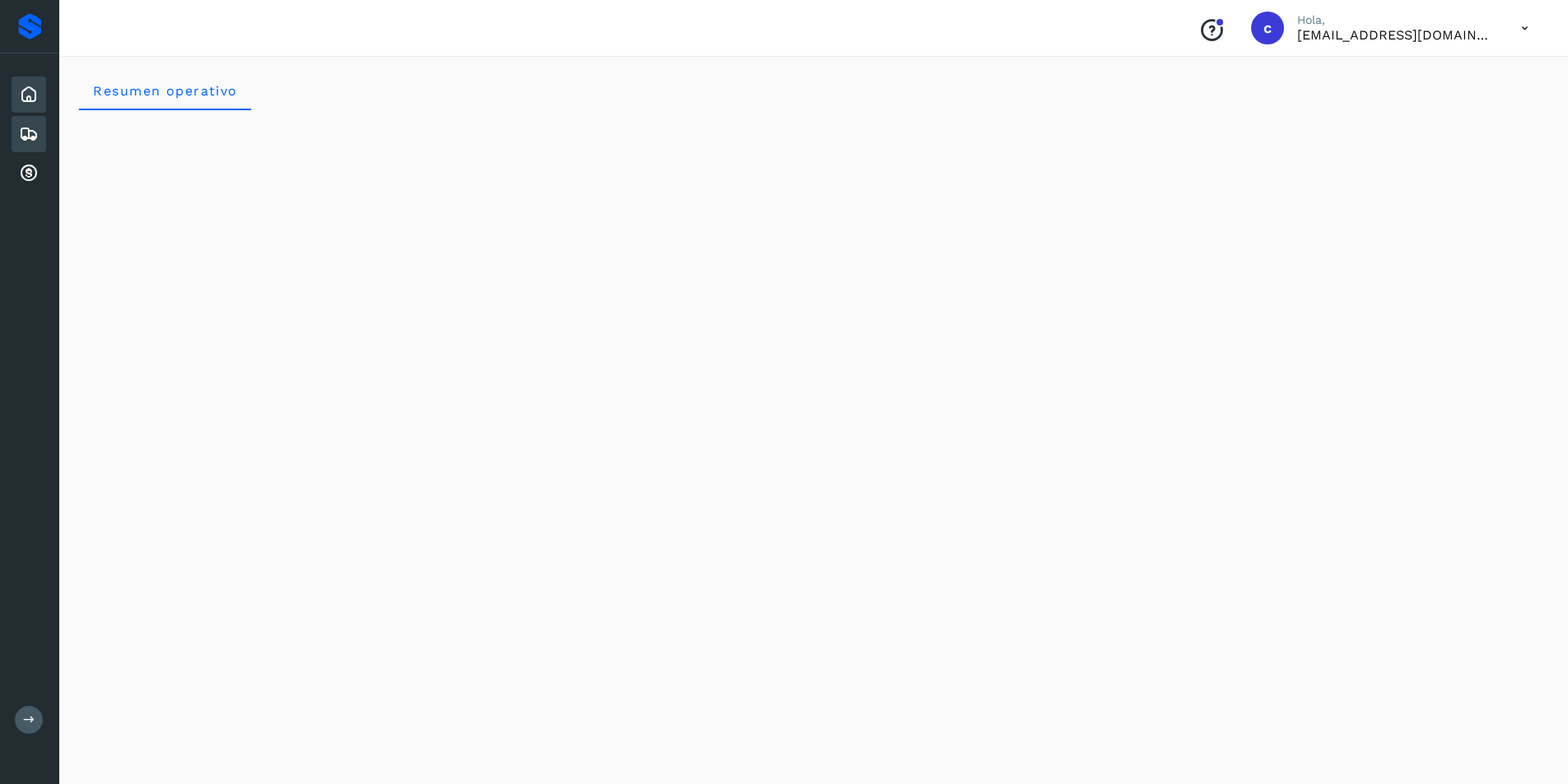
click at [31, 135] on icon at bounding box center [28, 134] width 20 height 20
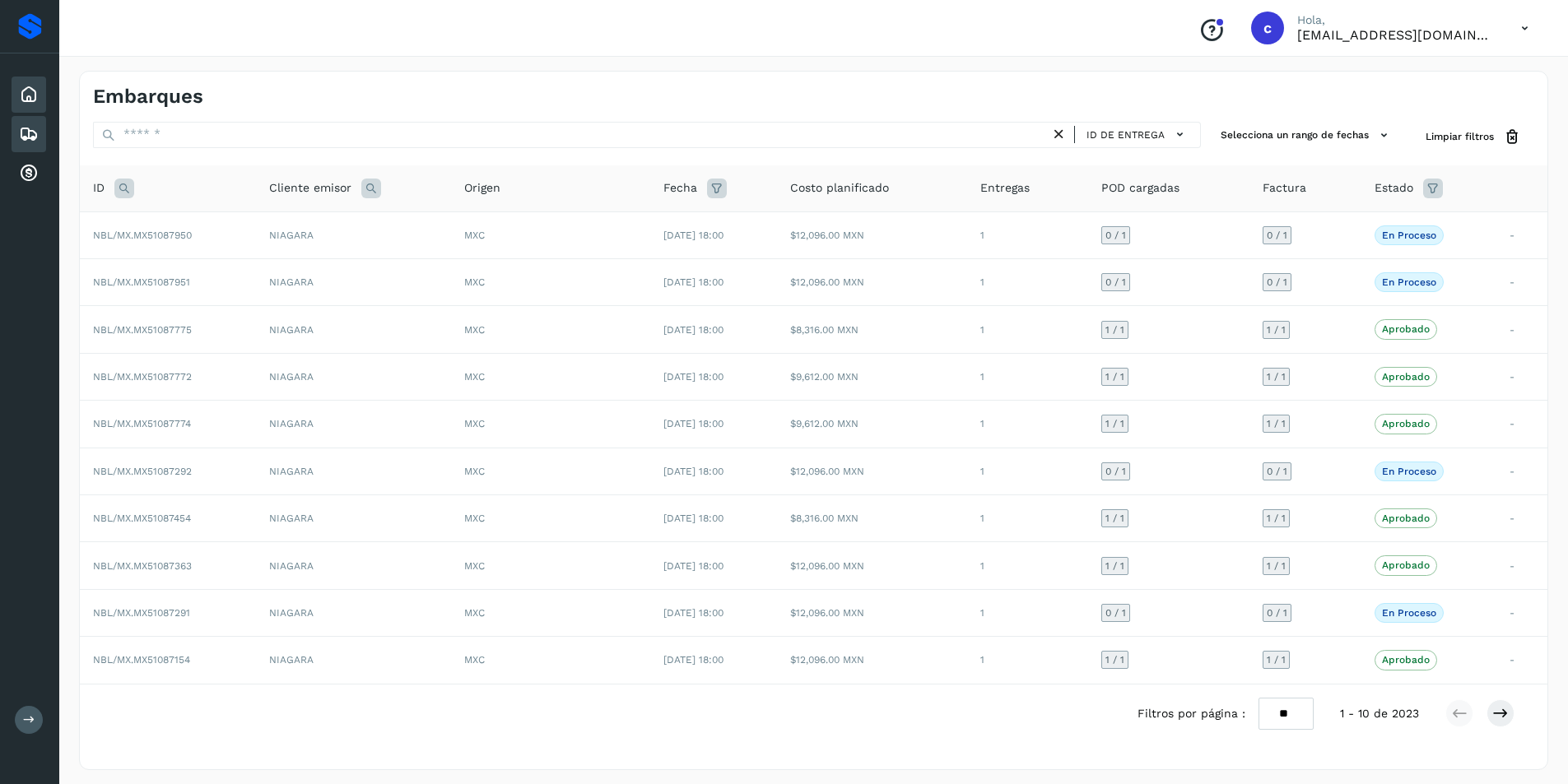
click at [30, 108] on div "Inicio" at bounding box center [28, 94] width 34 height 36
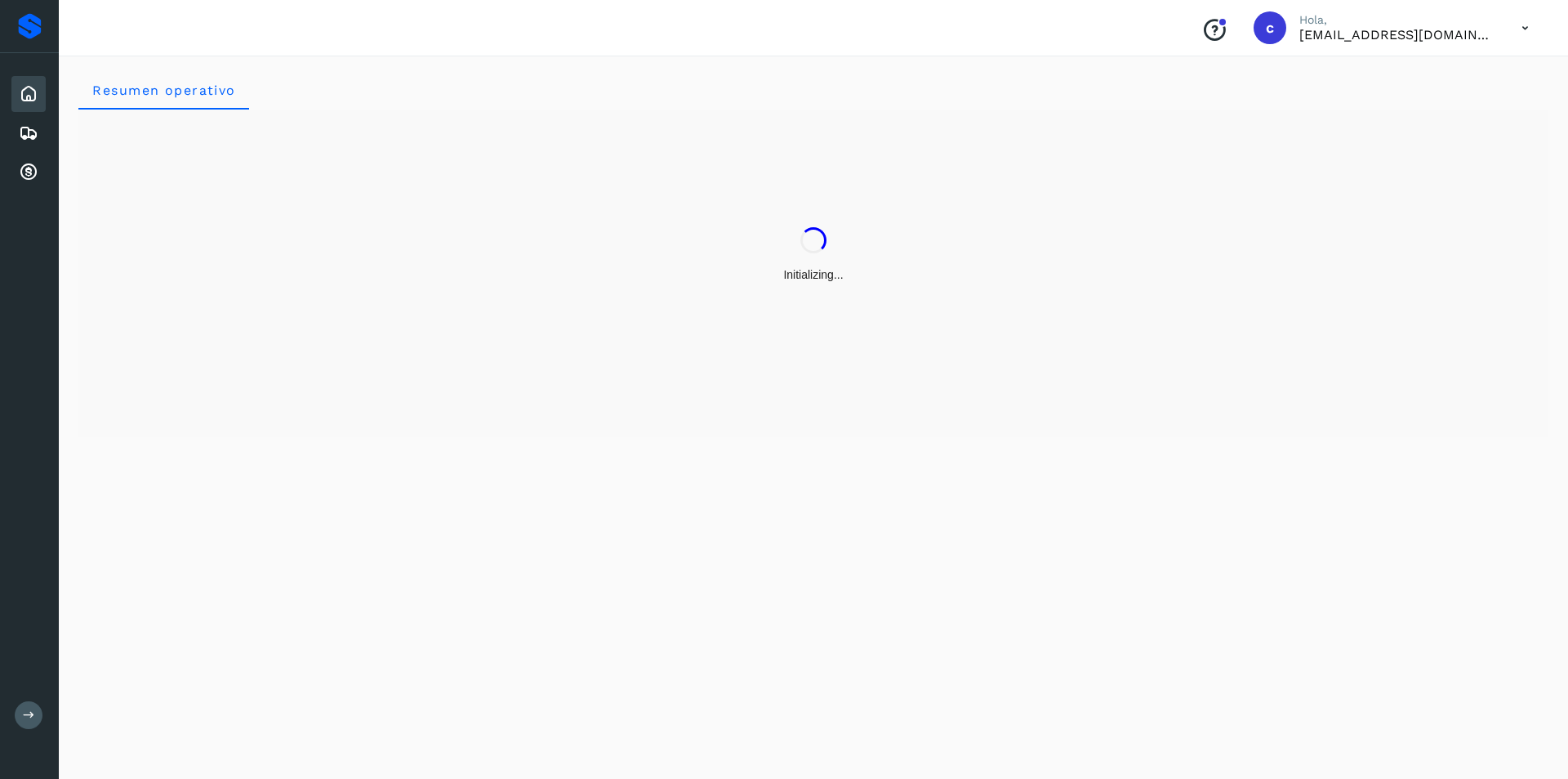
click at [1524, 23] on icon at bounding box center [1525, 28] width 33 height 33
click at [1440, 70] on div "Cerrar sesión" at bounding box center [1444, 74] width 195 height 31
